Goal: Information Seeking & Learning: Compare options

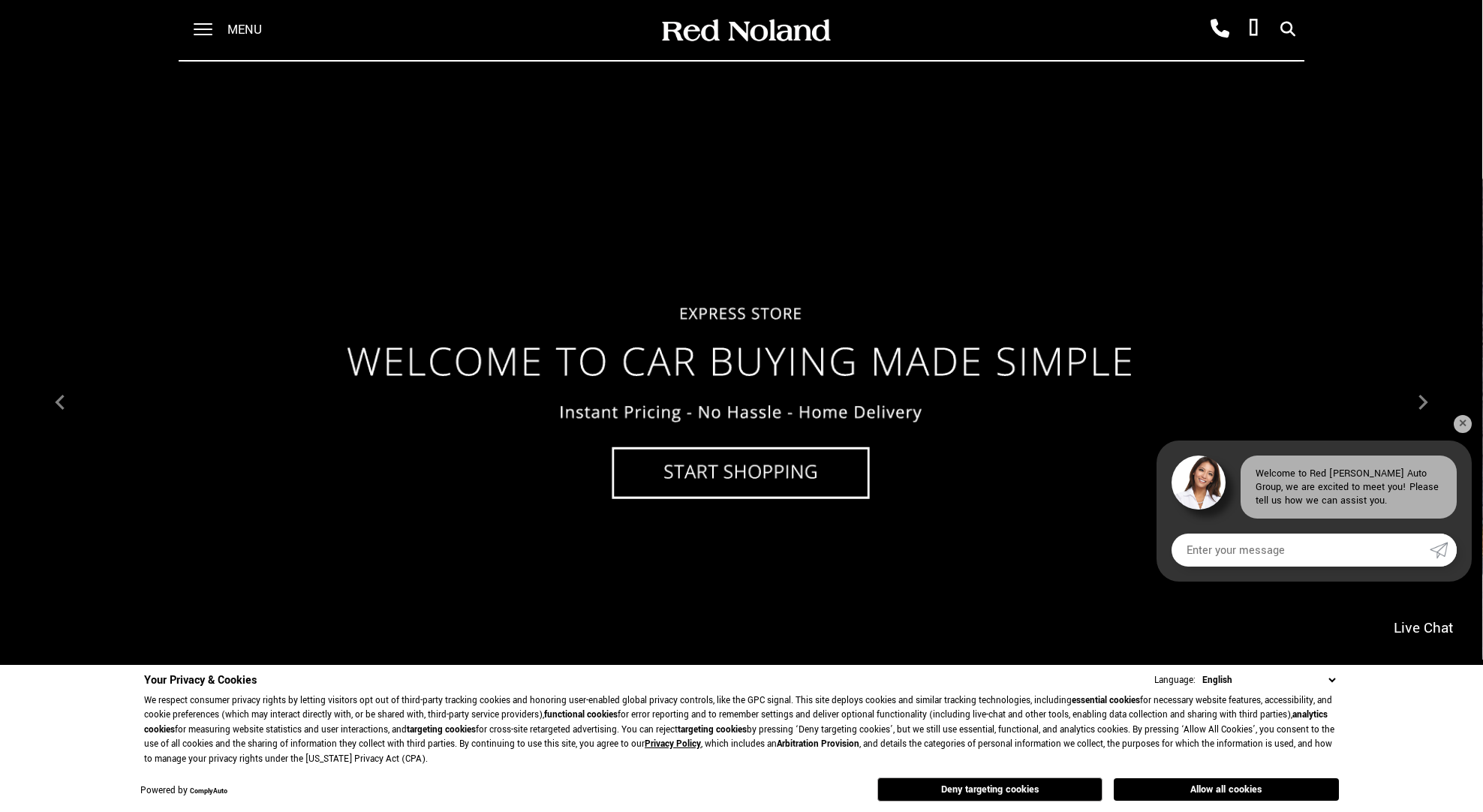
click at [721, 469] on img at bounding box center [740, 402] width 1483 height 834
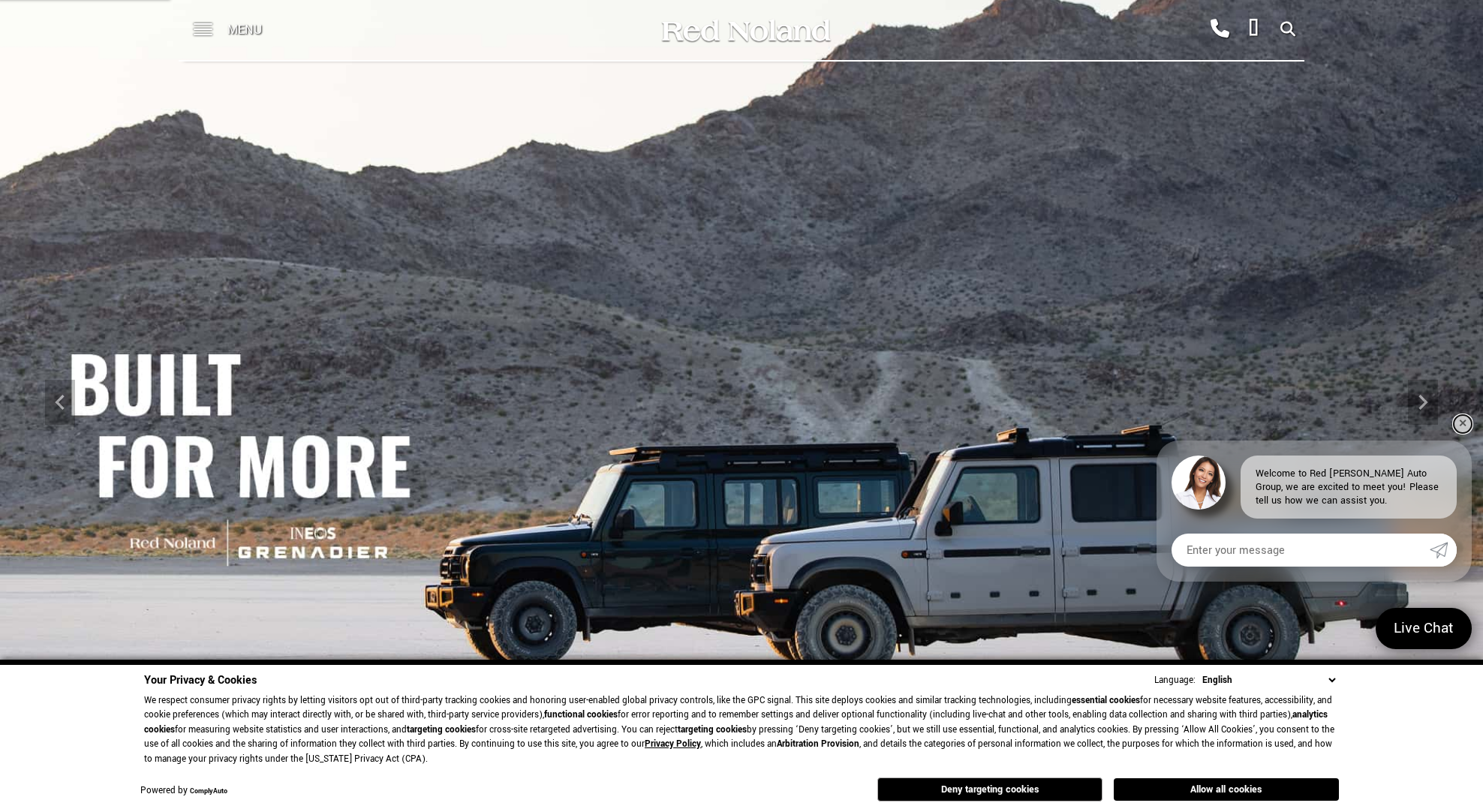
click at [1461, 422] on link "✕" at bounding box center [1463, 424] width 18 height 18
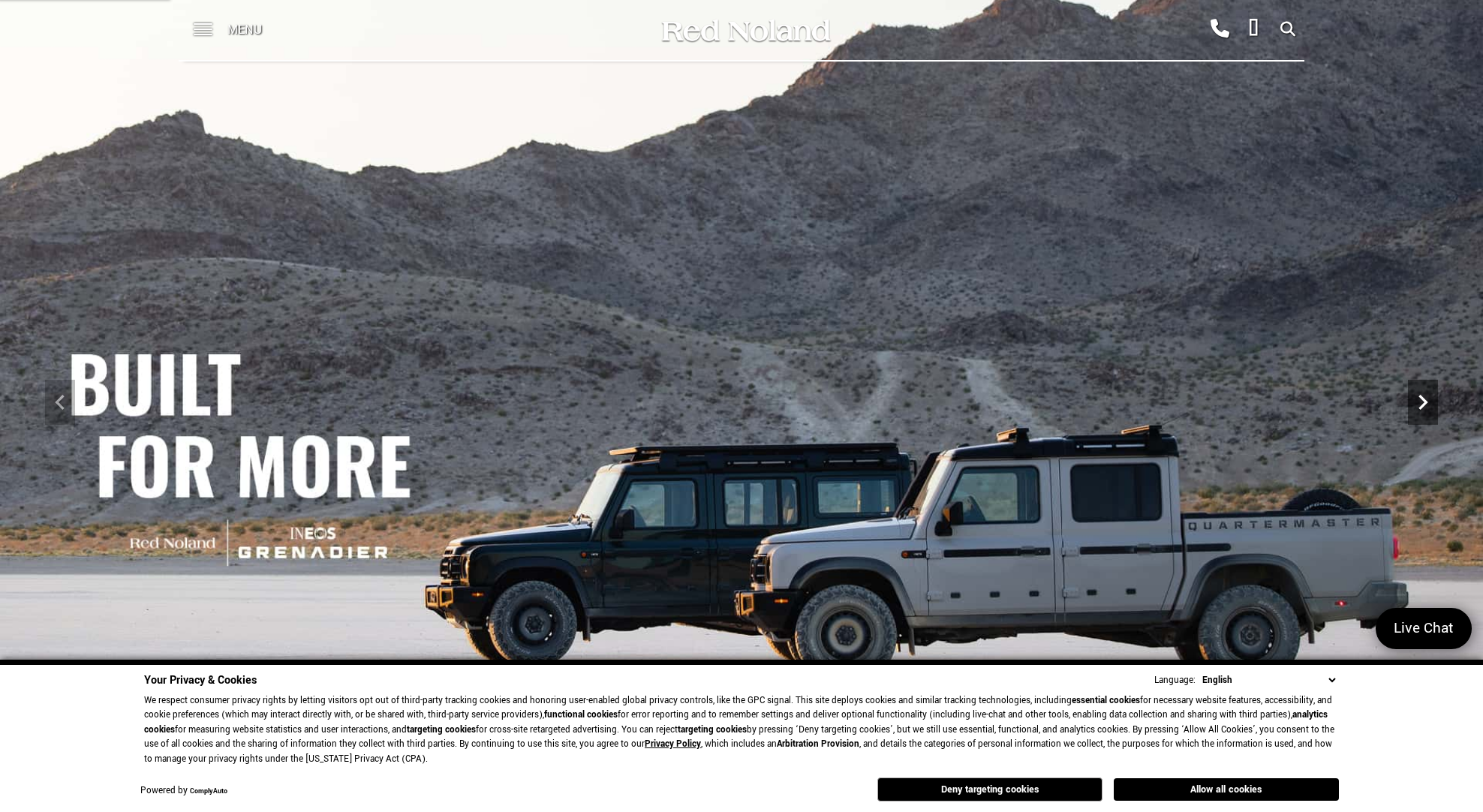
click at [1423, 402] on icon "Next" at bounding box center [1423, 402] width 30 height 30
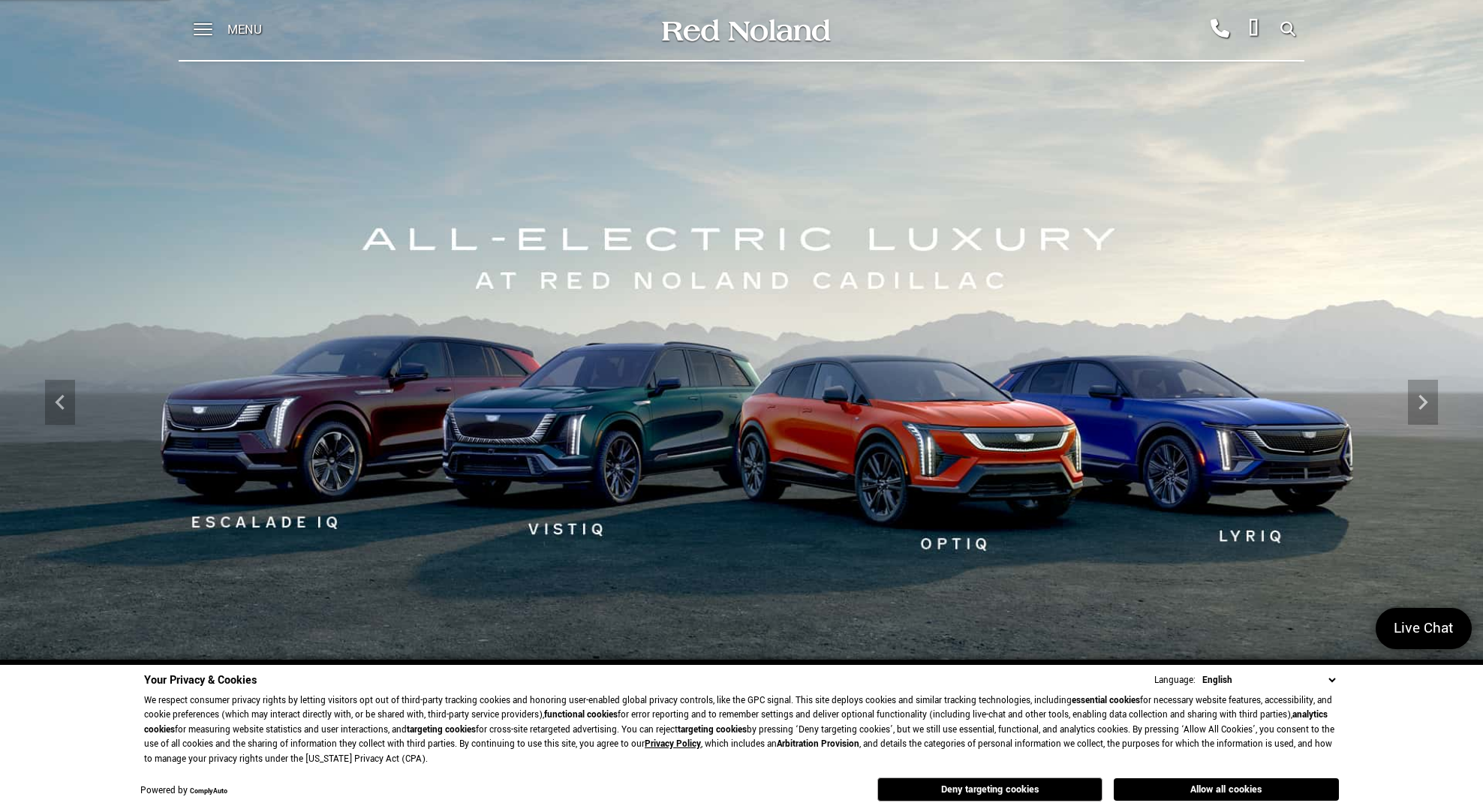
click at [1009, 449] on img at bounding box center [741, 402] width 1483 height 834
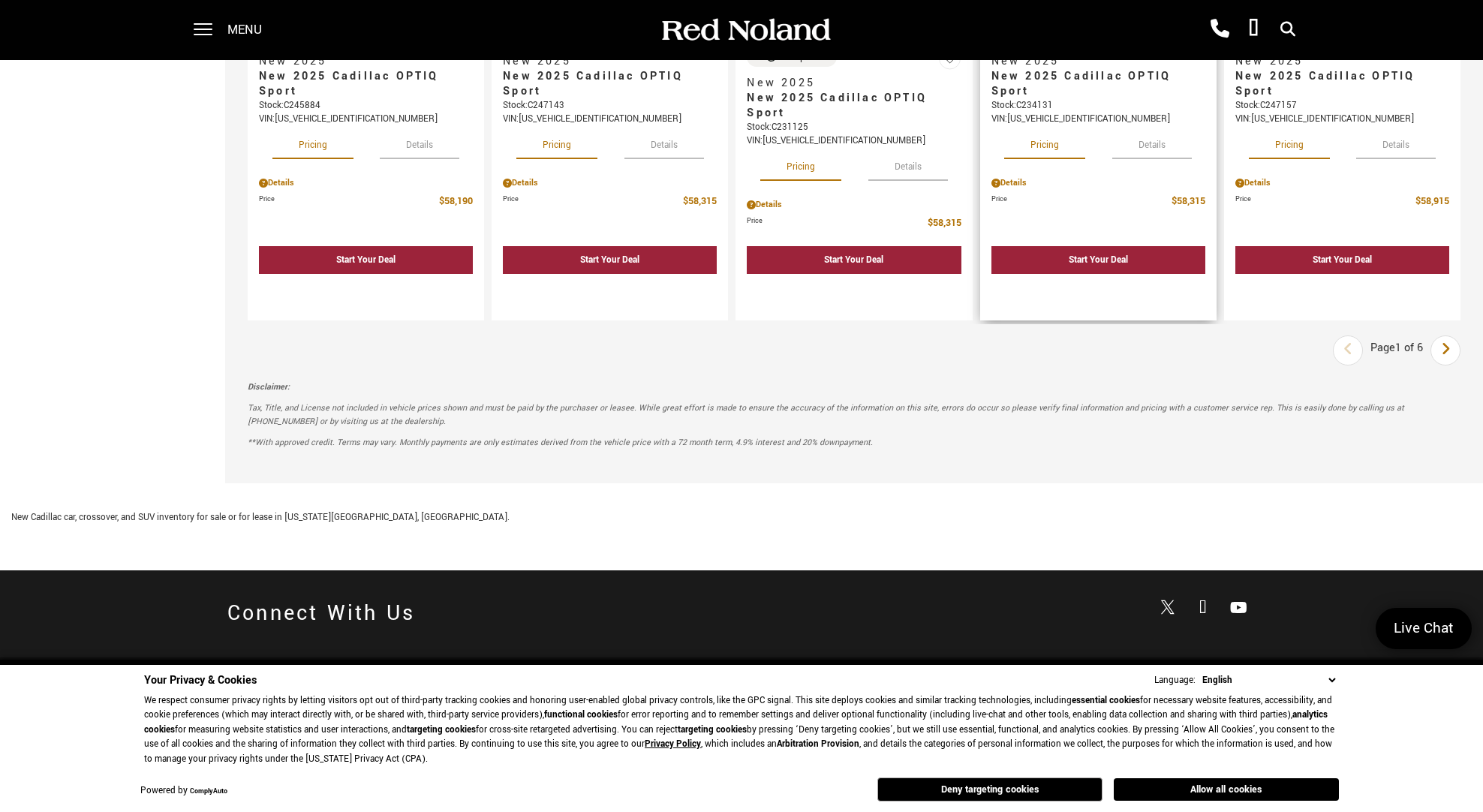
scroll to position [2075, 0]
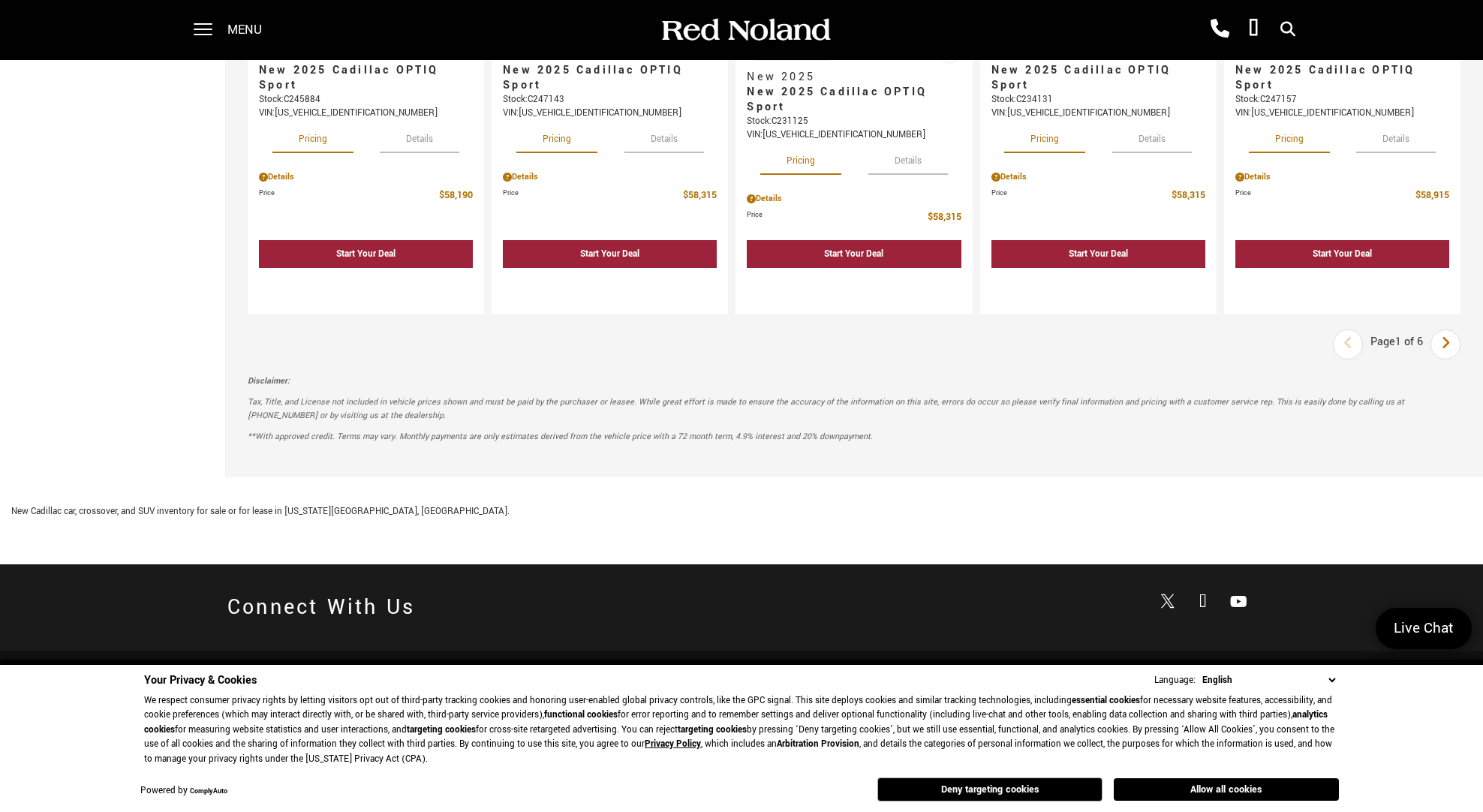
click at [1451, 340] on icon "next page" at bounding box center [1445, 343] width 10 height 24
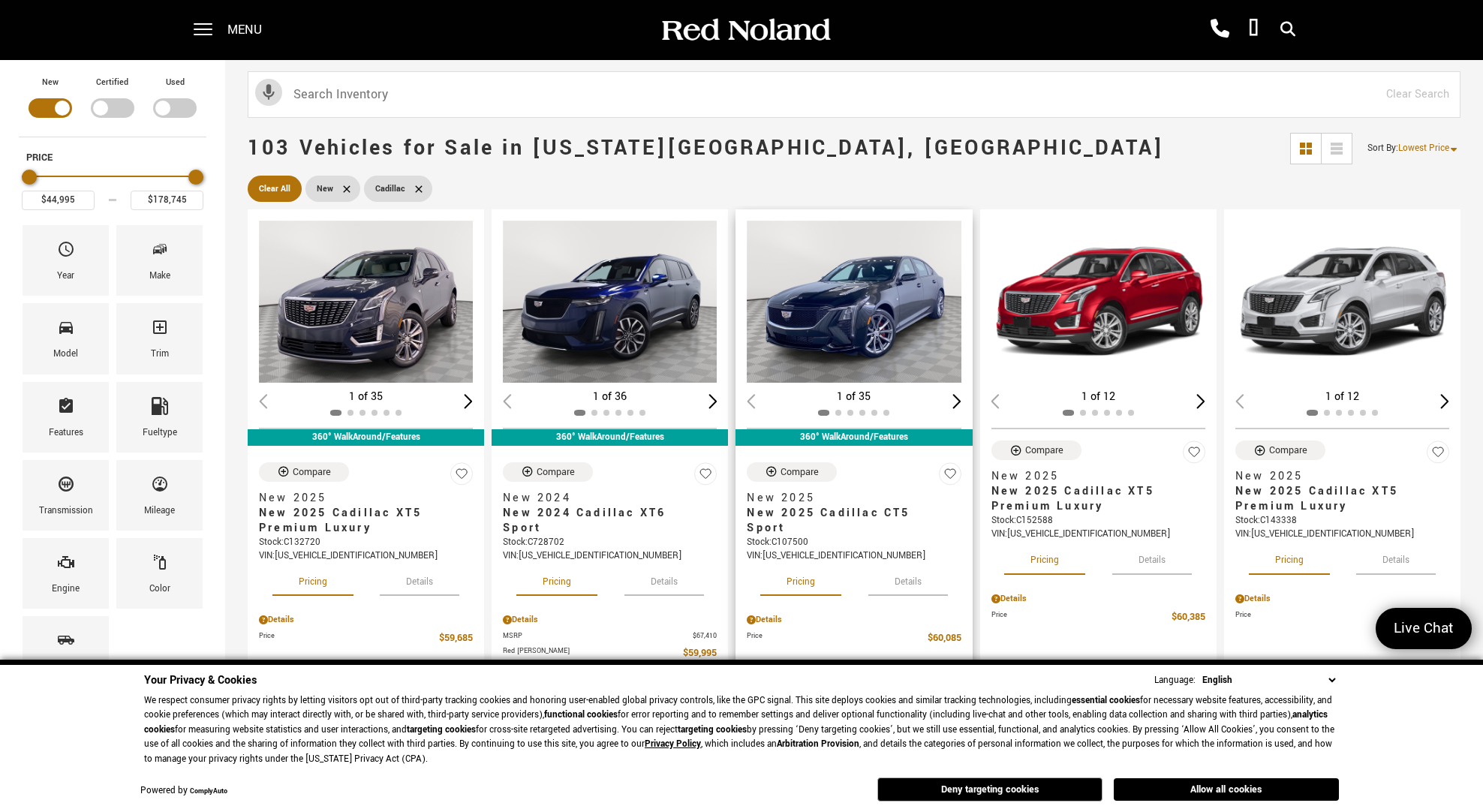
click at [904, 326] on img "1 / 2" at bounding box center [855, 301] width 216 height 162
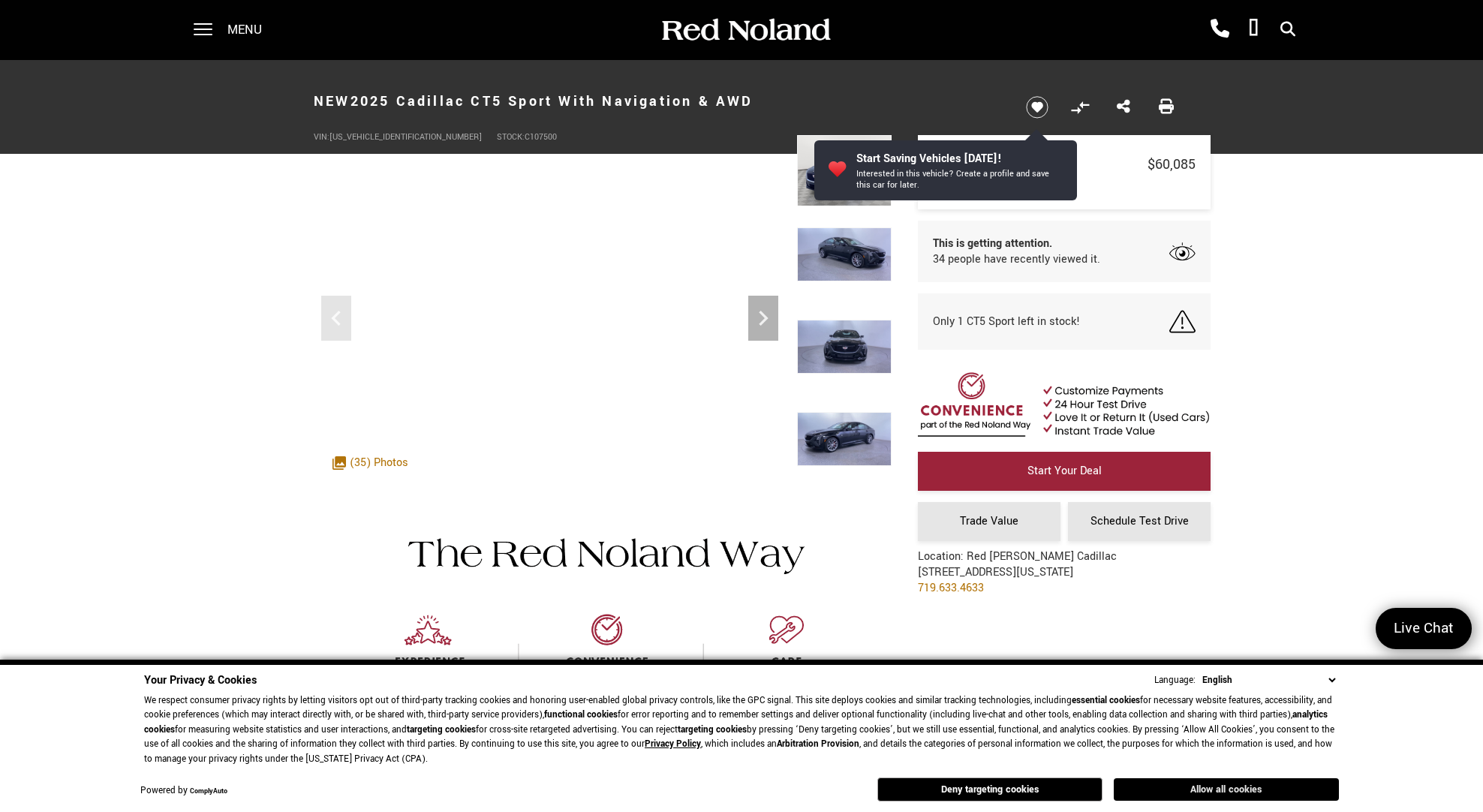
click at [1123, 793] on button "Allow all cookies" at bounding box center [1227, 789] width 226 height 23
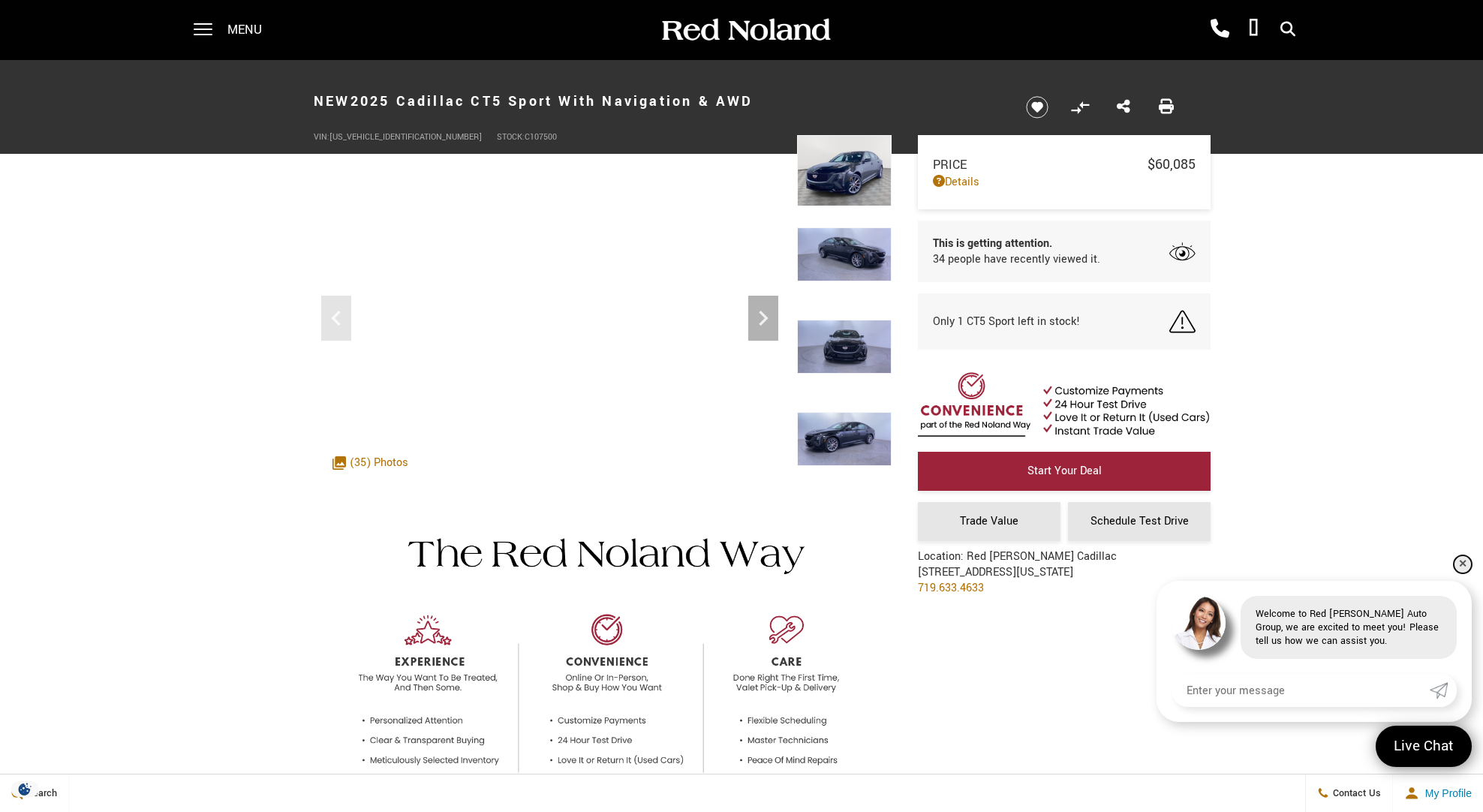
click at [1463, 563] on link "✕" at bounding box center [1463, 564] width 18 height 18
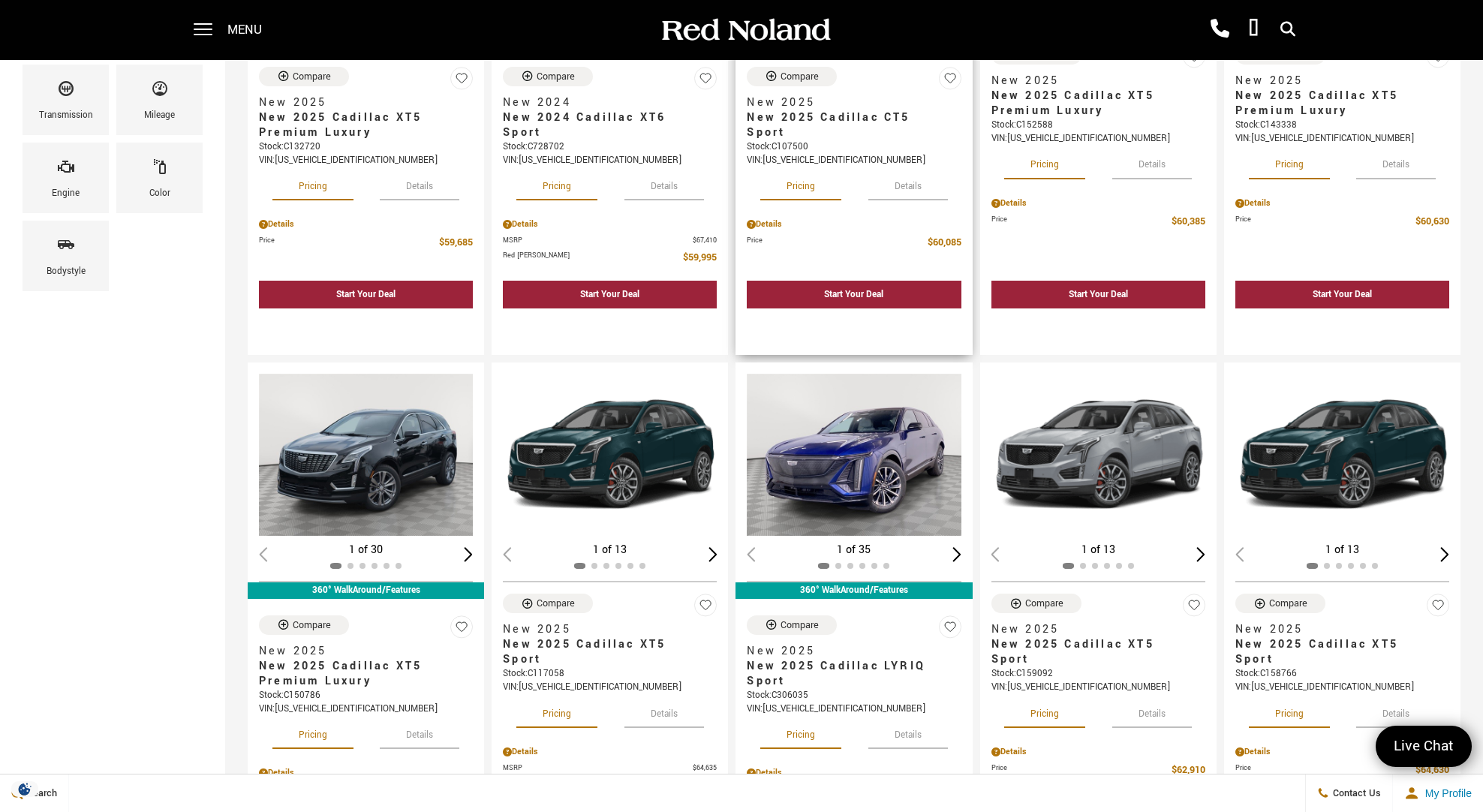
scroll to position [398, 0]
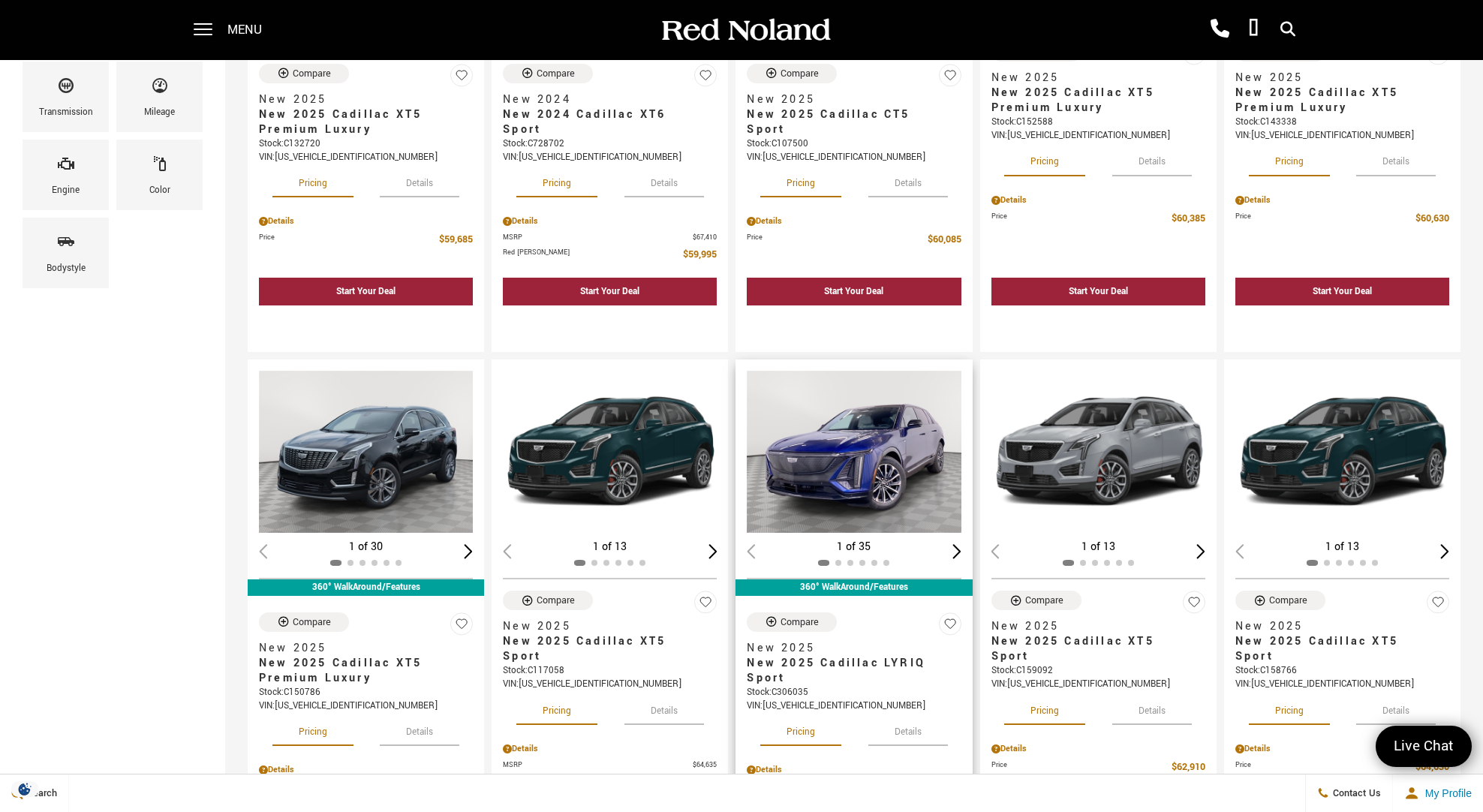
click at [856, 460] on img "1 / 2" at bounding box center [855, 452] width 216 height 162
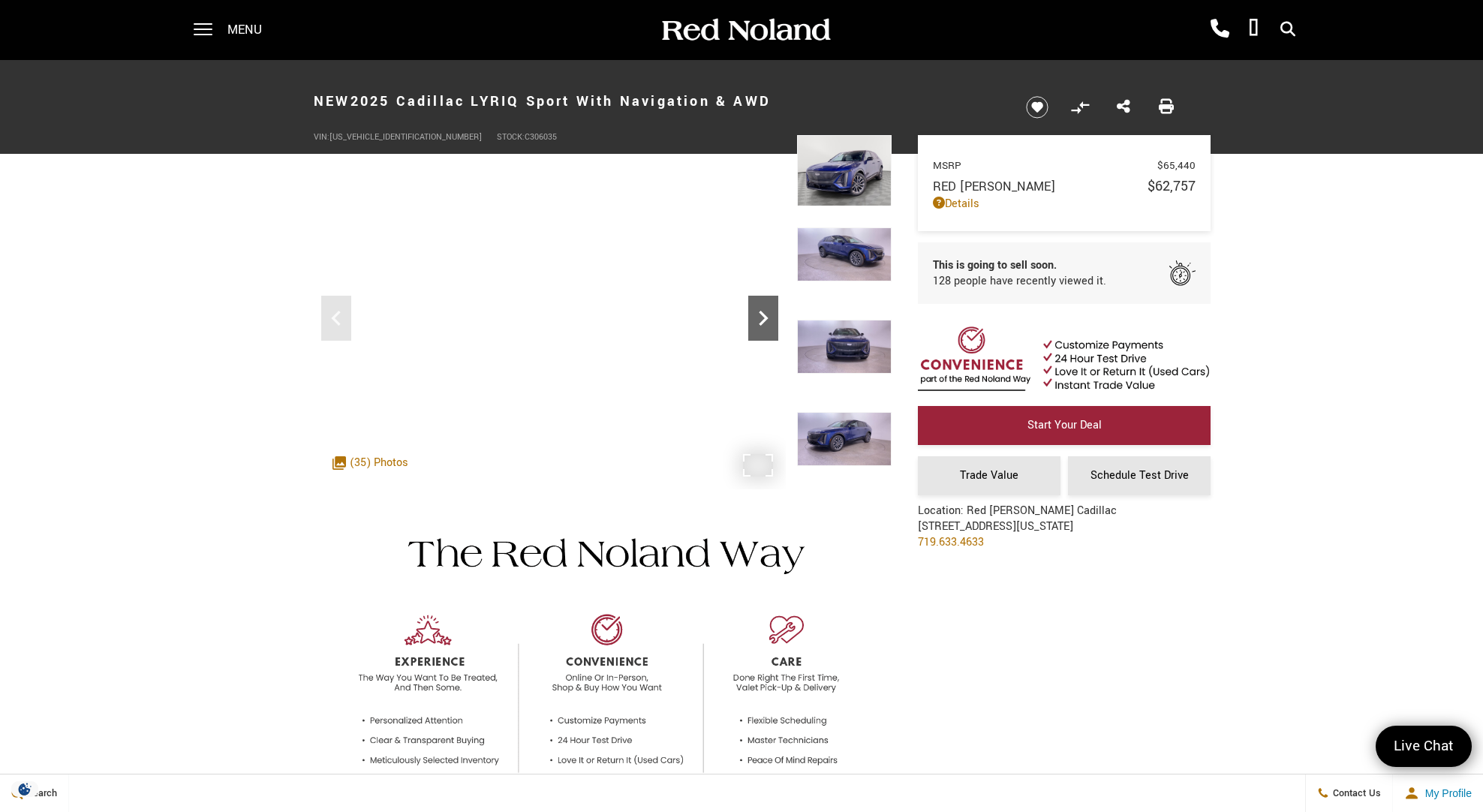
click at [763, 316] on icon "Next" at bounding box center [763, 318] width 30 height 30
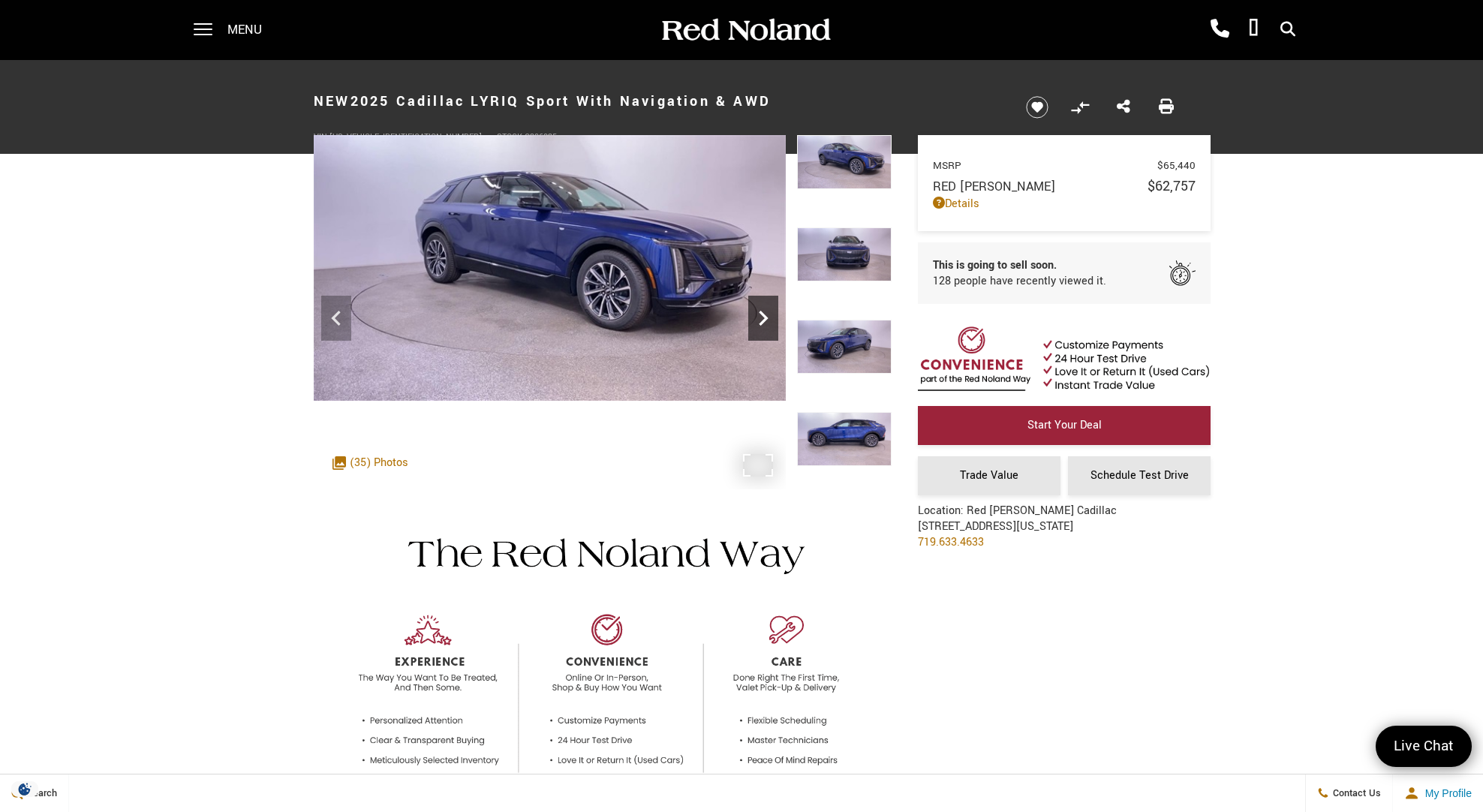
click at [762, 316] on icon "Next" at bounding box center [763, 318] width 30 height 30
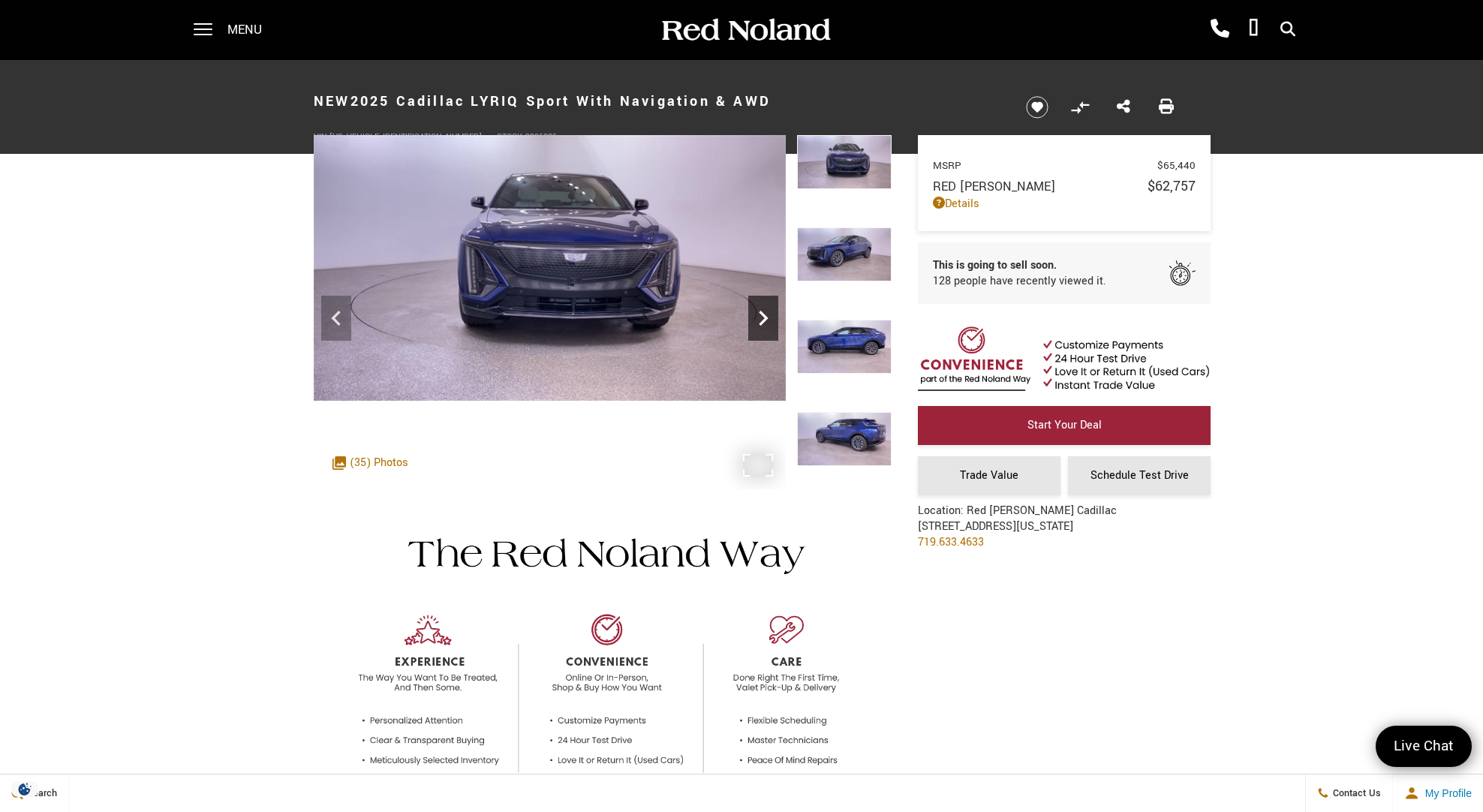
click at [763, 316] on icon "Next" at bounding box center [763, 318] width 9 height 15
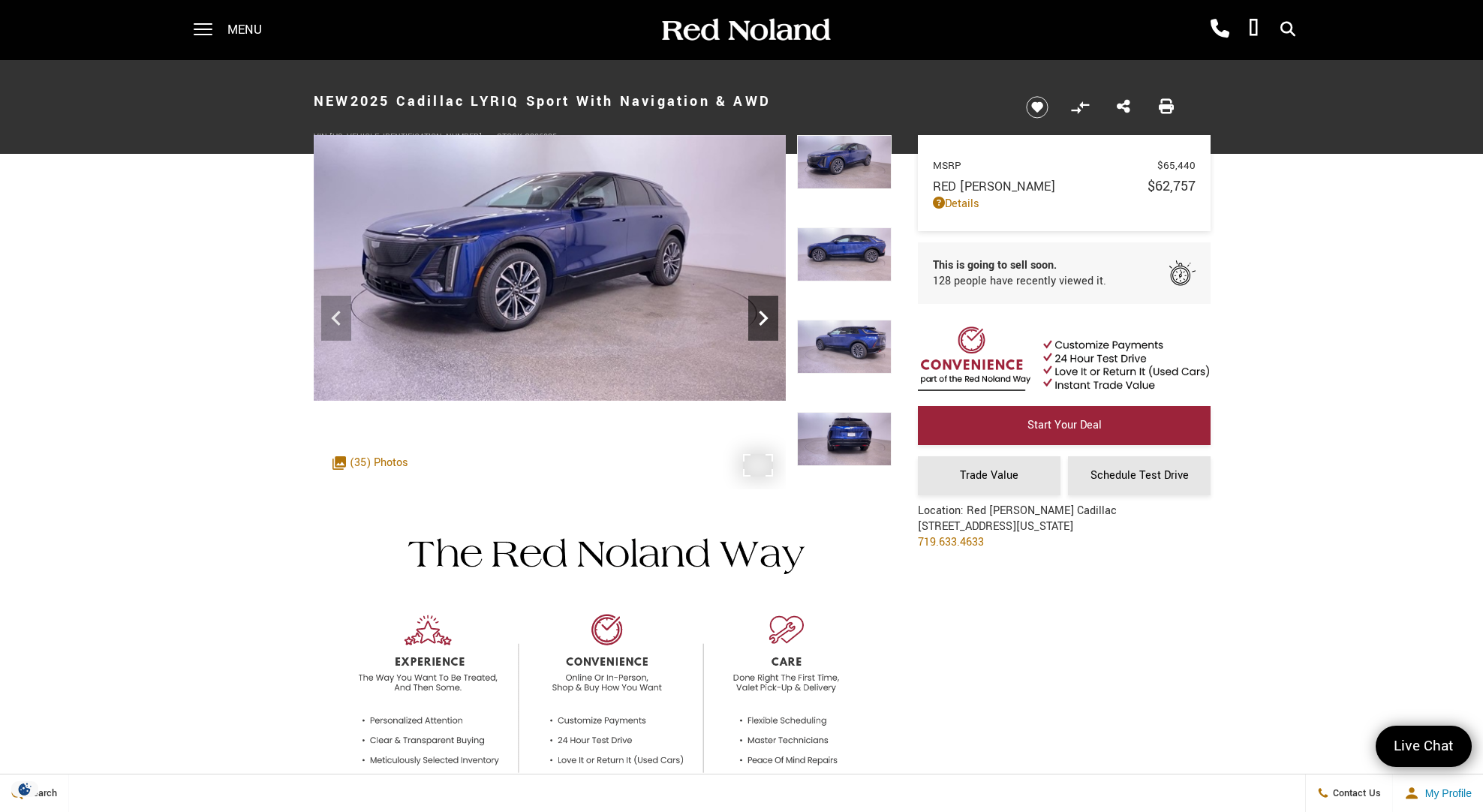
click at [768, 314] on icon "Next" at bounding box center [763, 318] width 30 height 30
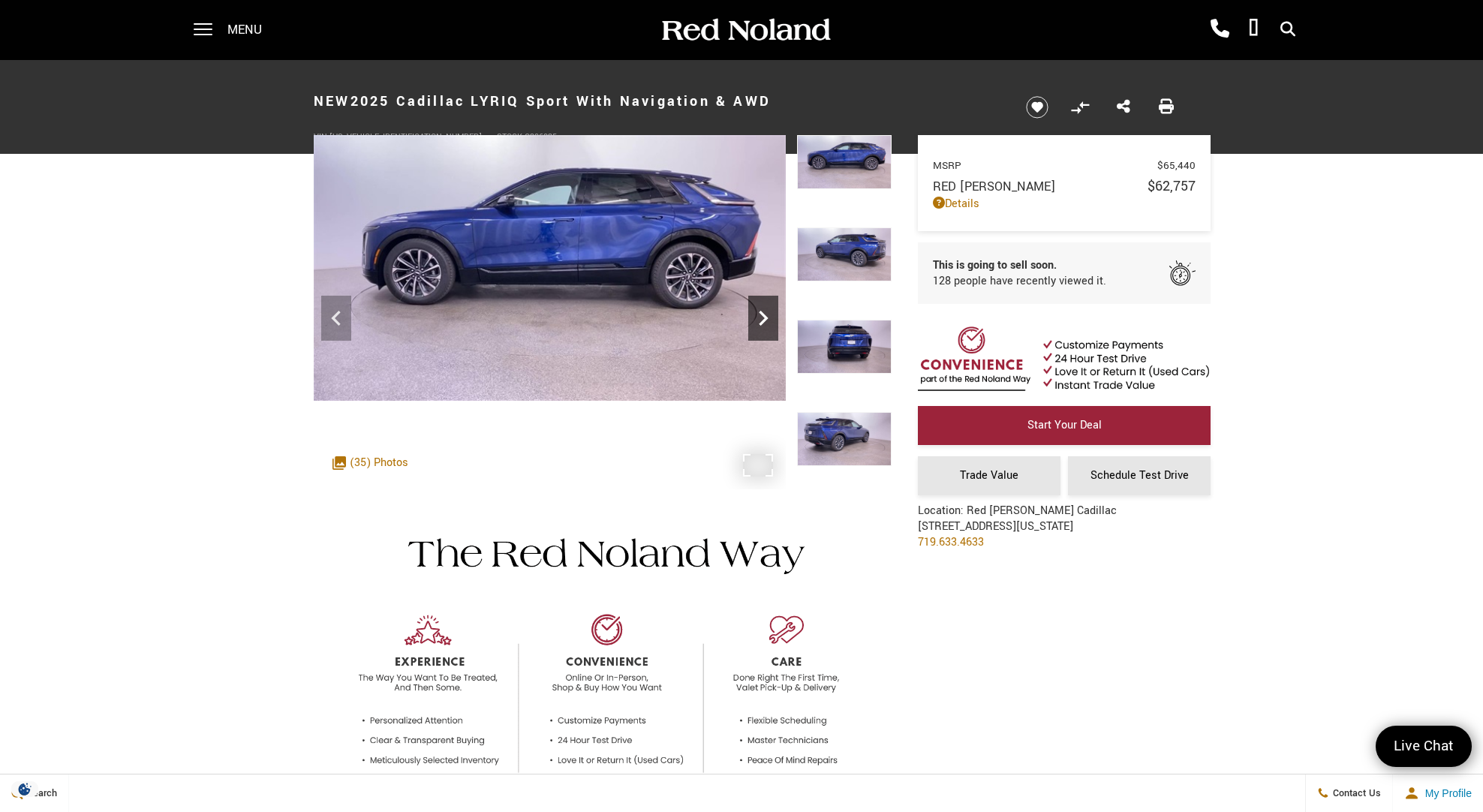
click at [768, 314] on icon "Next" at bounding box center [763, 318] width 30 height 30
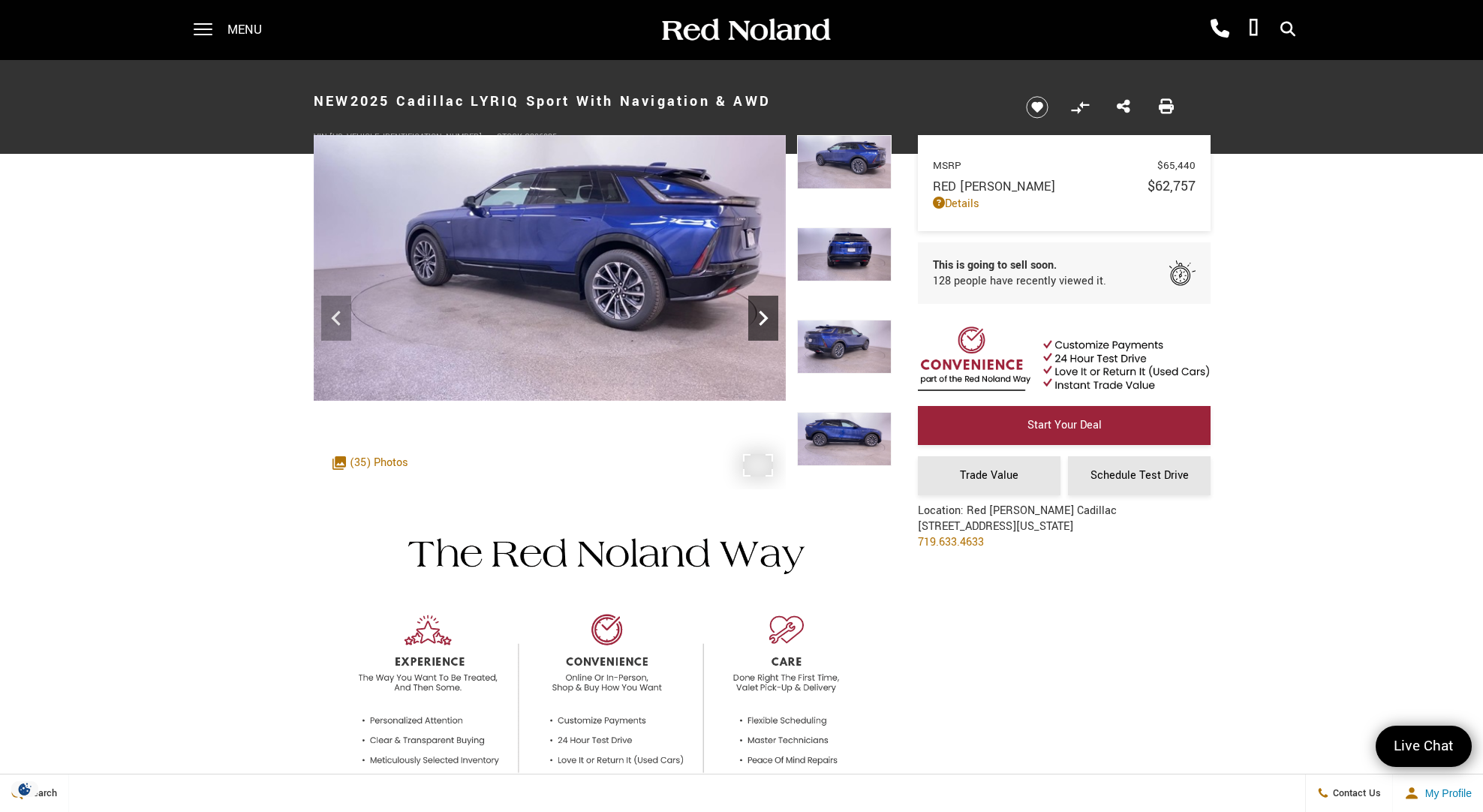
click at [764, 316] on icon "Next" at bounding box center [763, 318] width 9 height 15
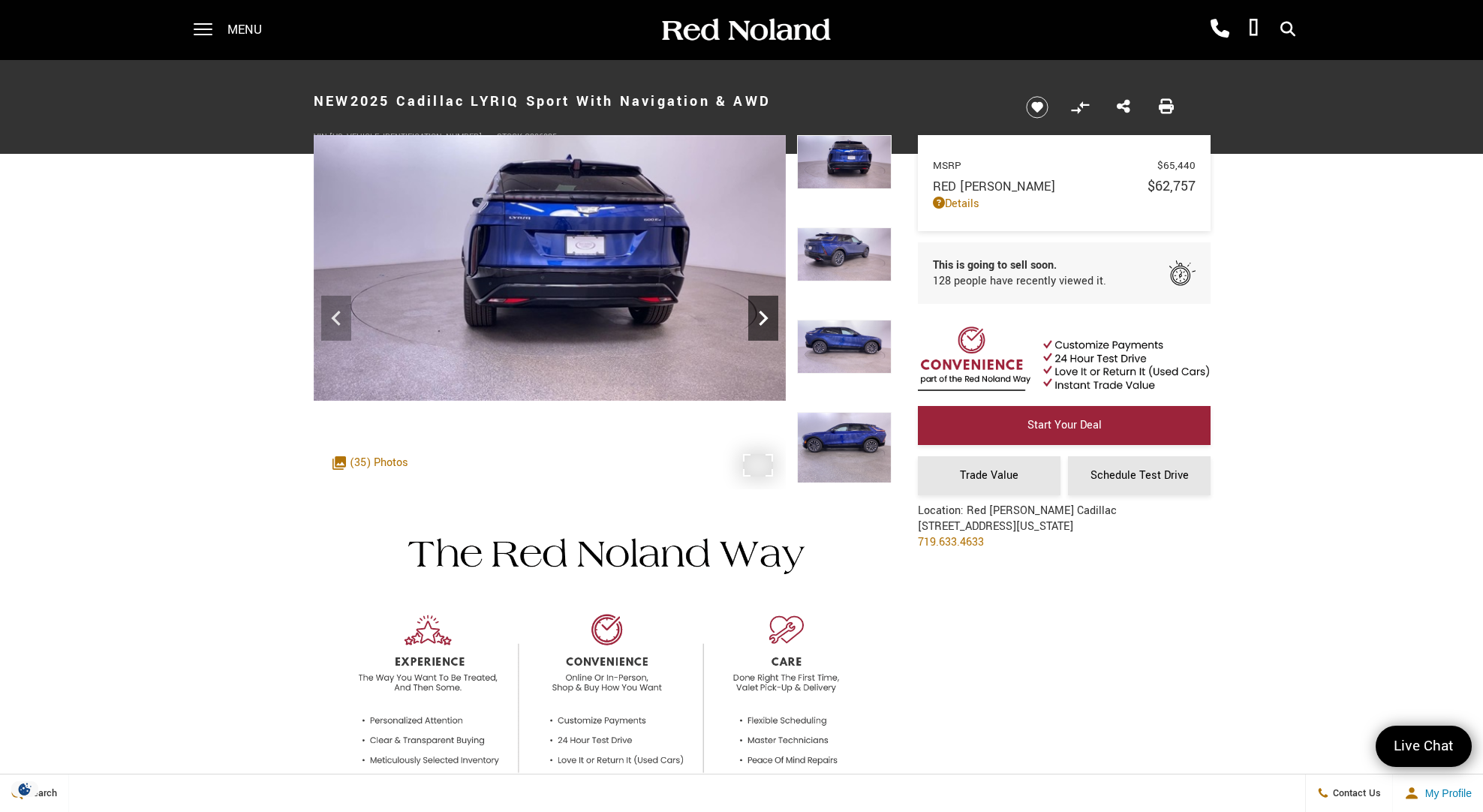
click at [764, 317] on icon "Next" at bounding box center [763, 318] width 30 height 30
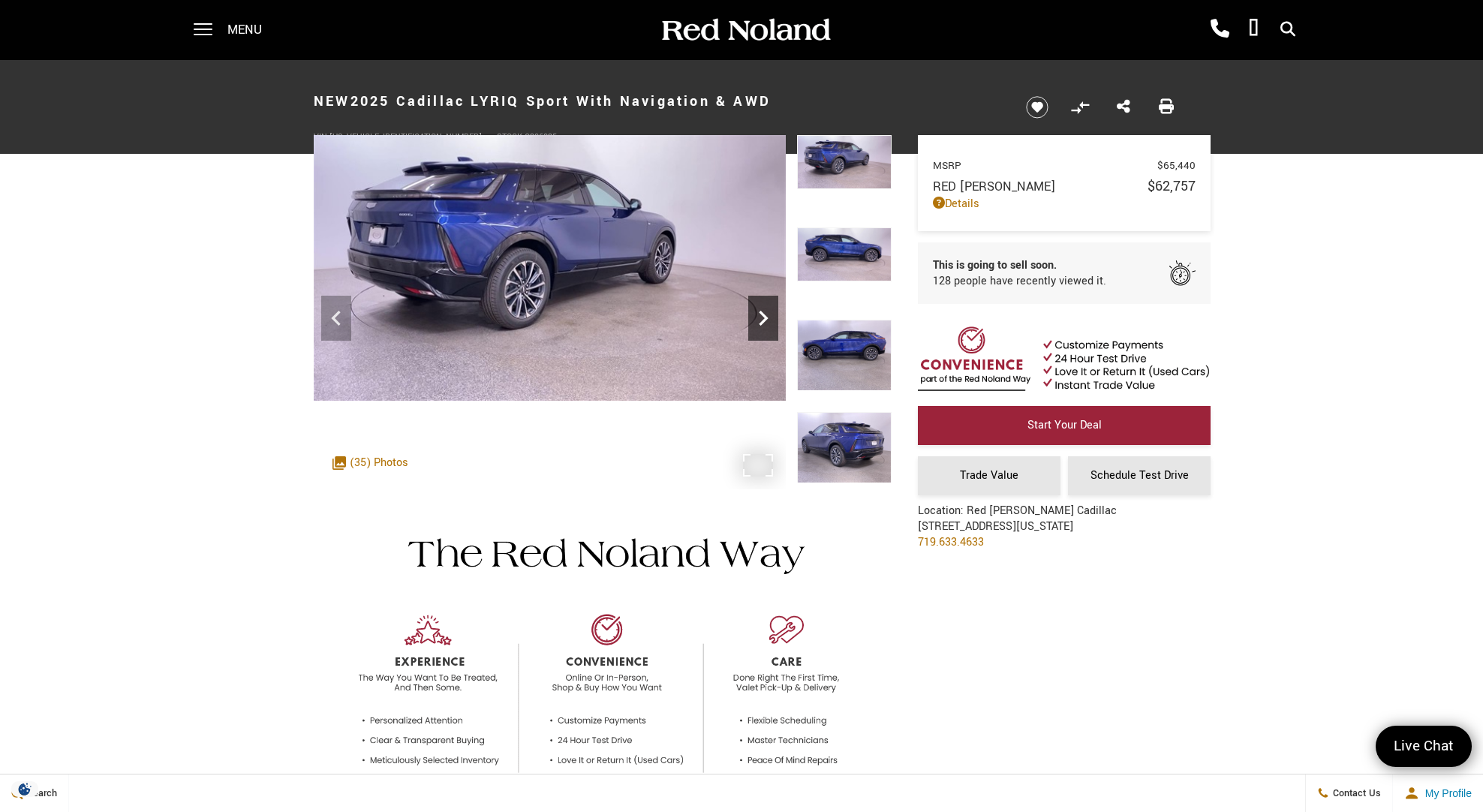
click at [763, 317] on icon "Next" at bounding box center [763, 318] width 30 height 30
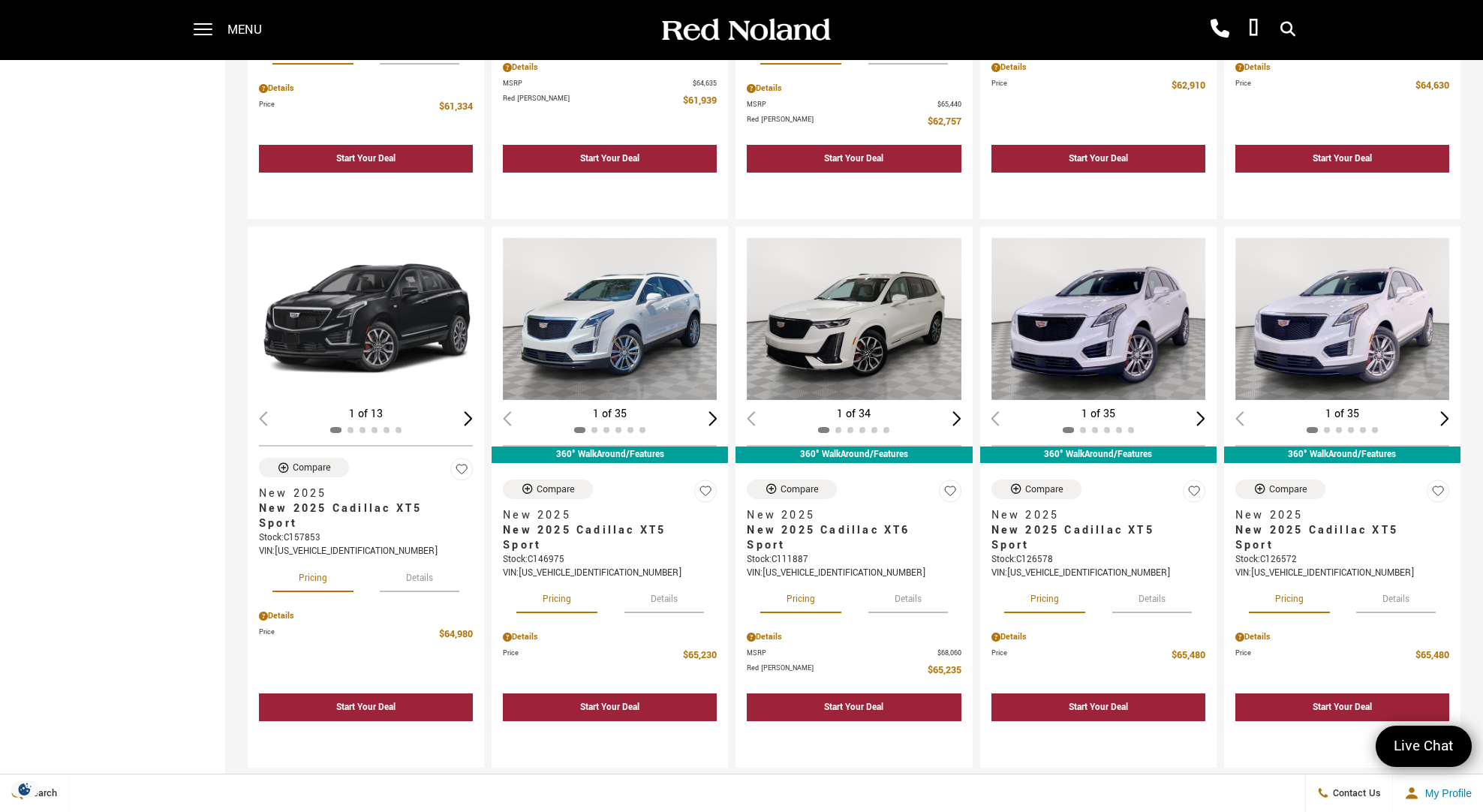
scroll to position [1081, 0]
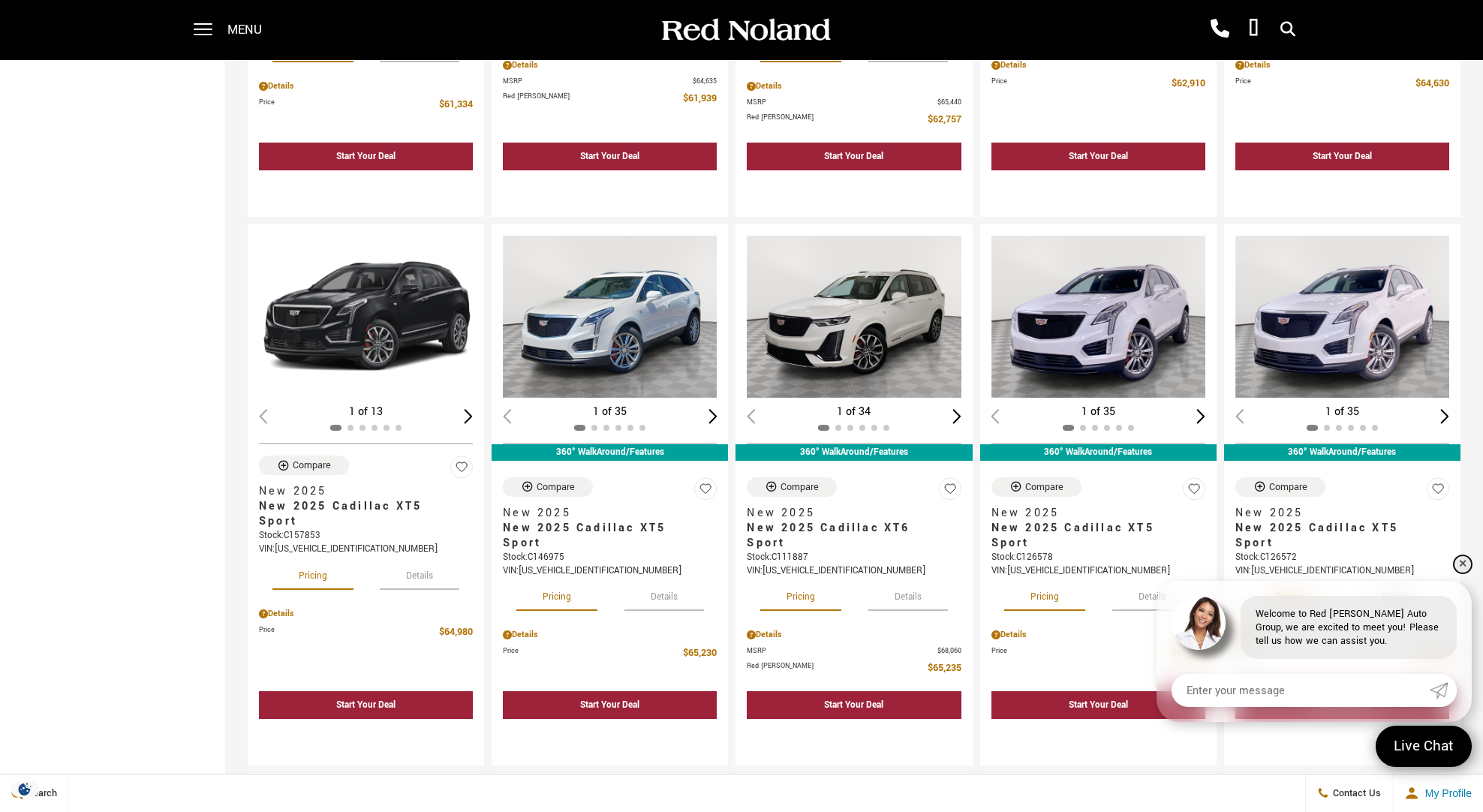
click at [1461, 562] on link "✕" at bounding box center [1463, 564] width 18 height 18
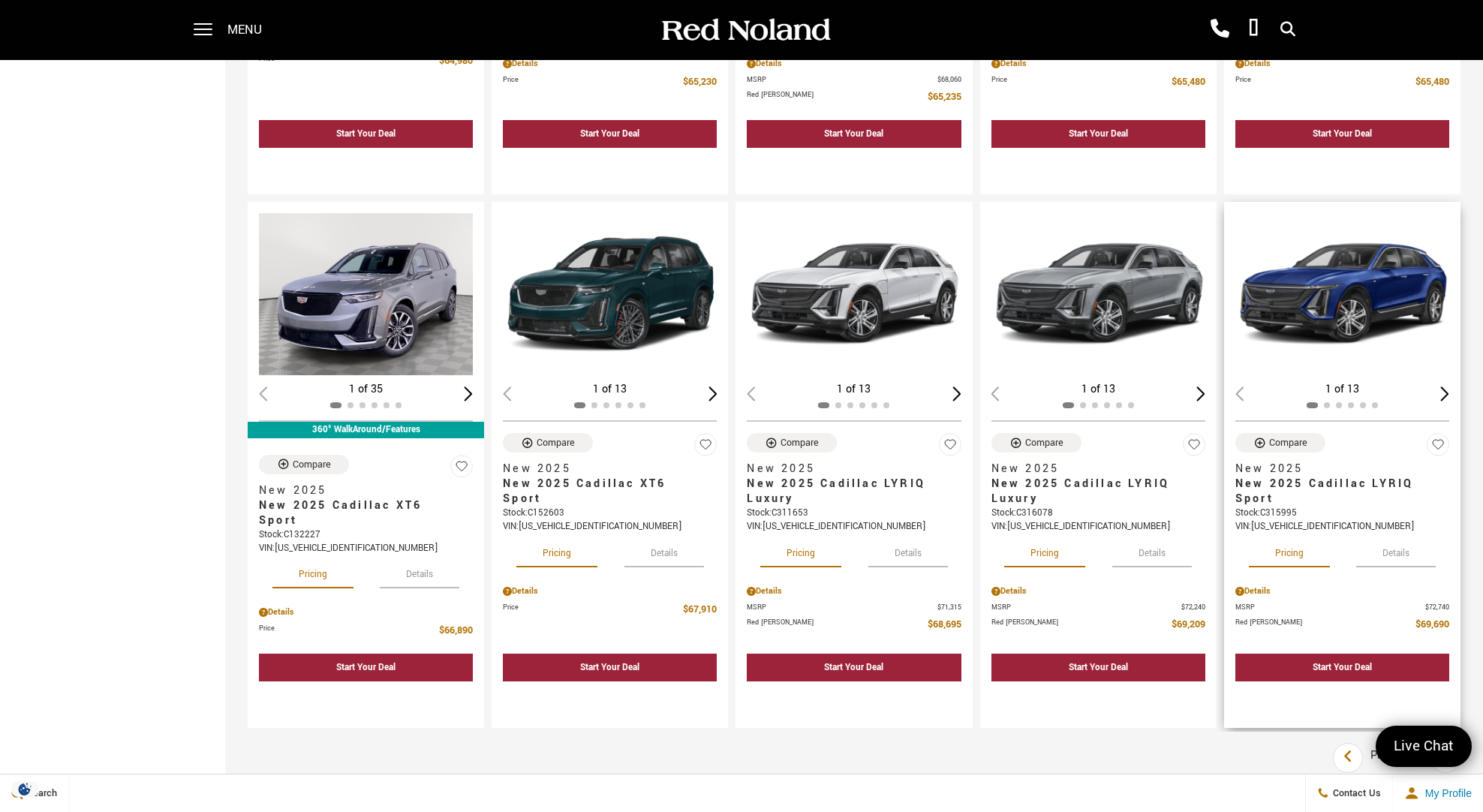
scroll to position [1654, 0]
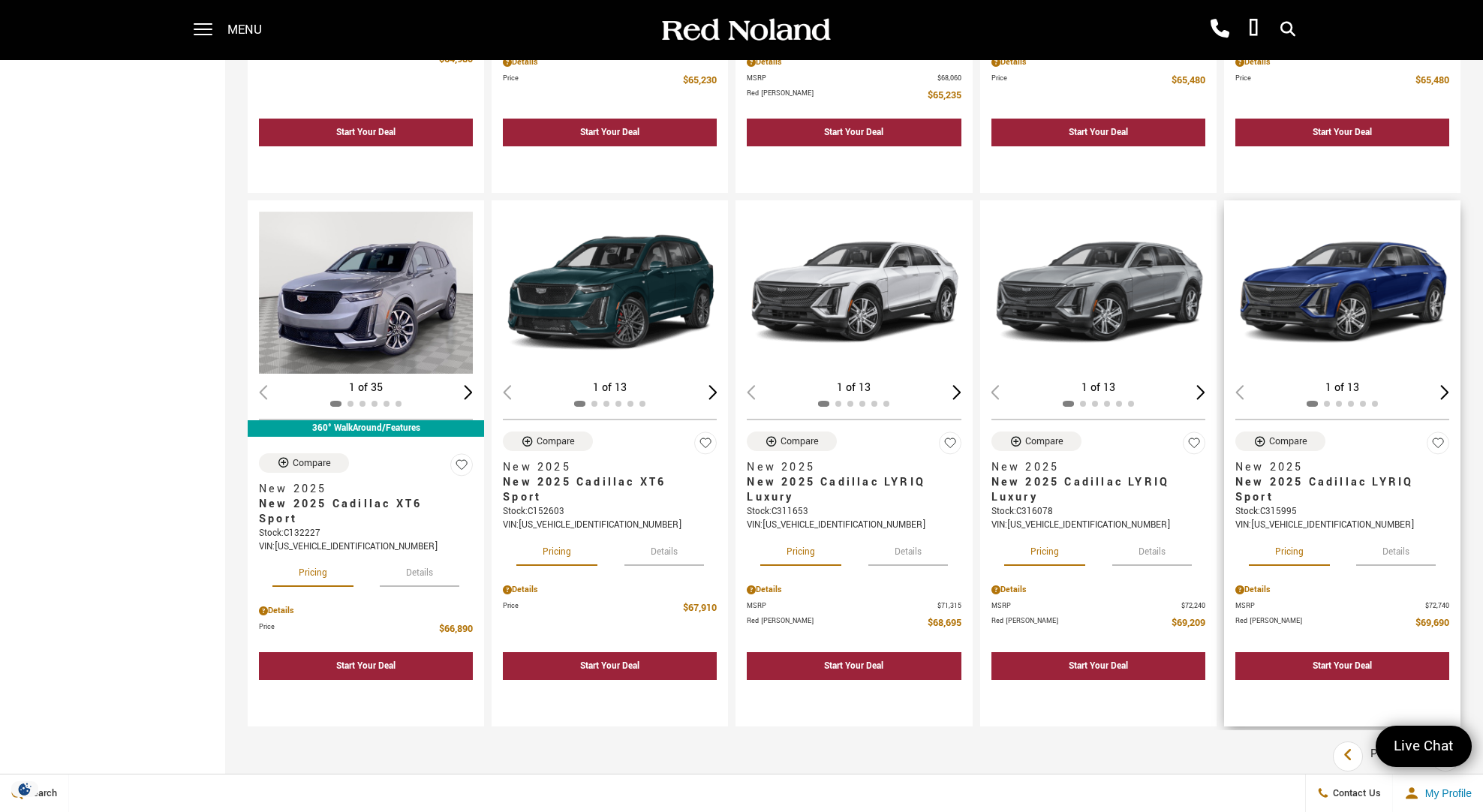
click at [1390, 288] on img "1 / 2" at bounding box center [1343, 292] width 216 height 162
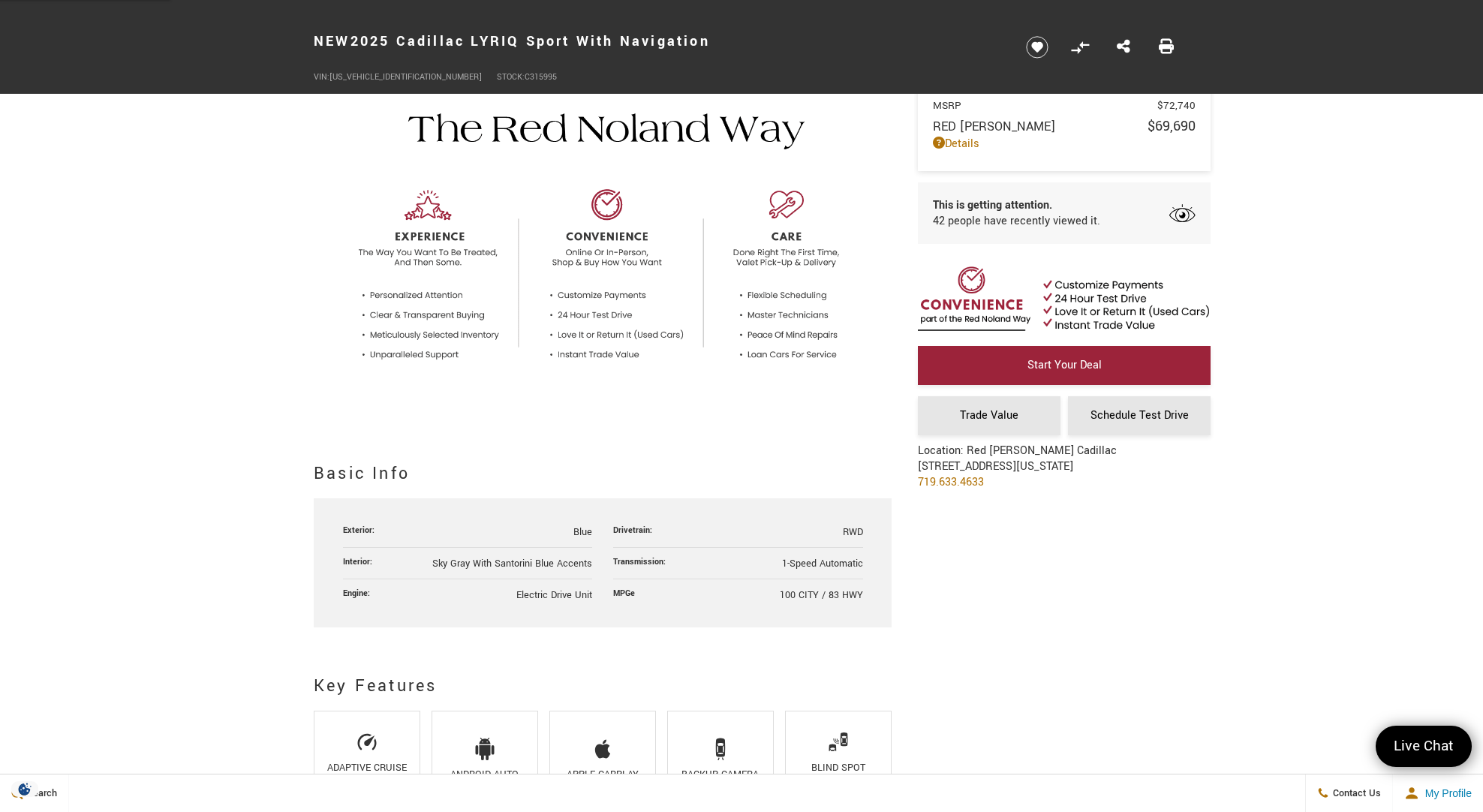
scroll to position [407, 0]
